Goal: Transaction & Acquisition: Download file/media

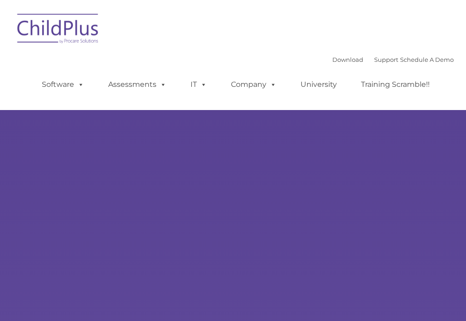
select select "MEDIUM"
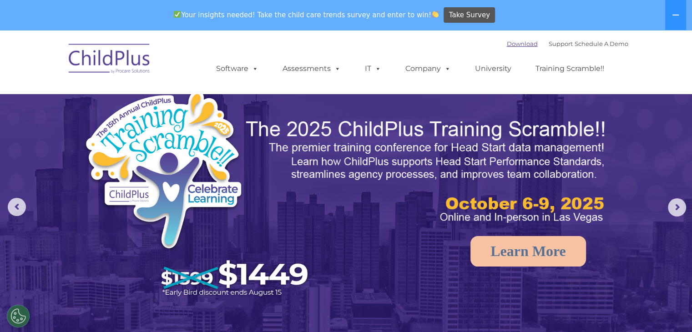
click at [466, 46] on link "Download" at bounding box center [522, 43] width 31 height 7
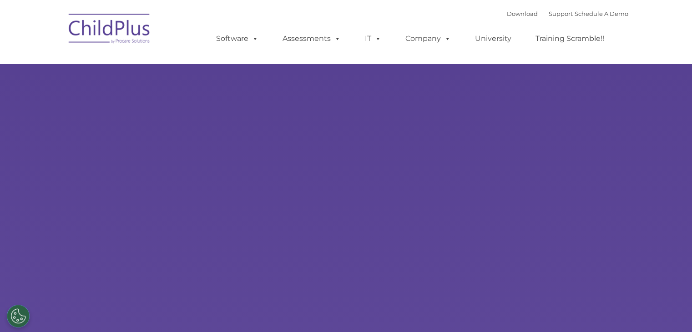
select select "MEDIUM"
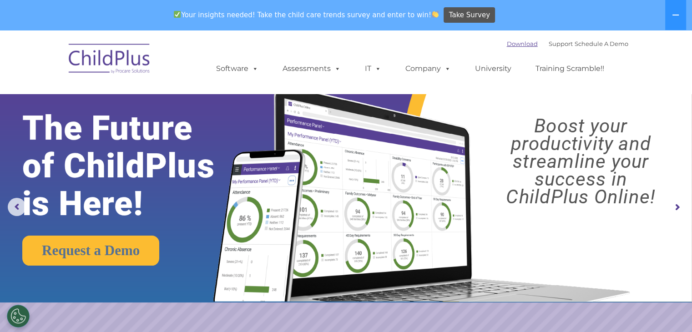
click at [509, 43] on link "Download" at bounding box center [522, 43] width 31 height 7
click at [89, 78] on img at bounding box center [109, 59] width 91 height 45
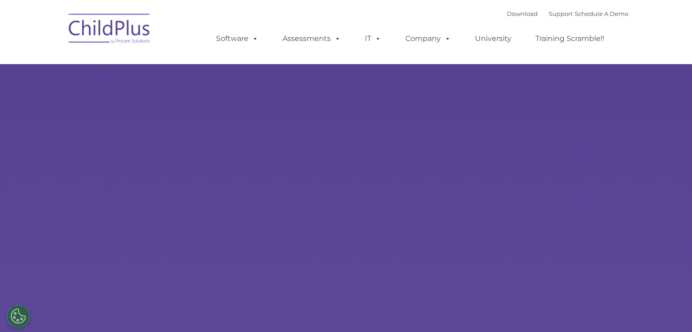
select select "MEDIUM"
